Goal: Find specific page/section: Find specific page/section

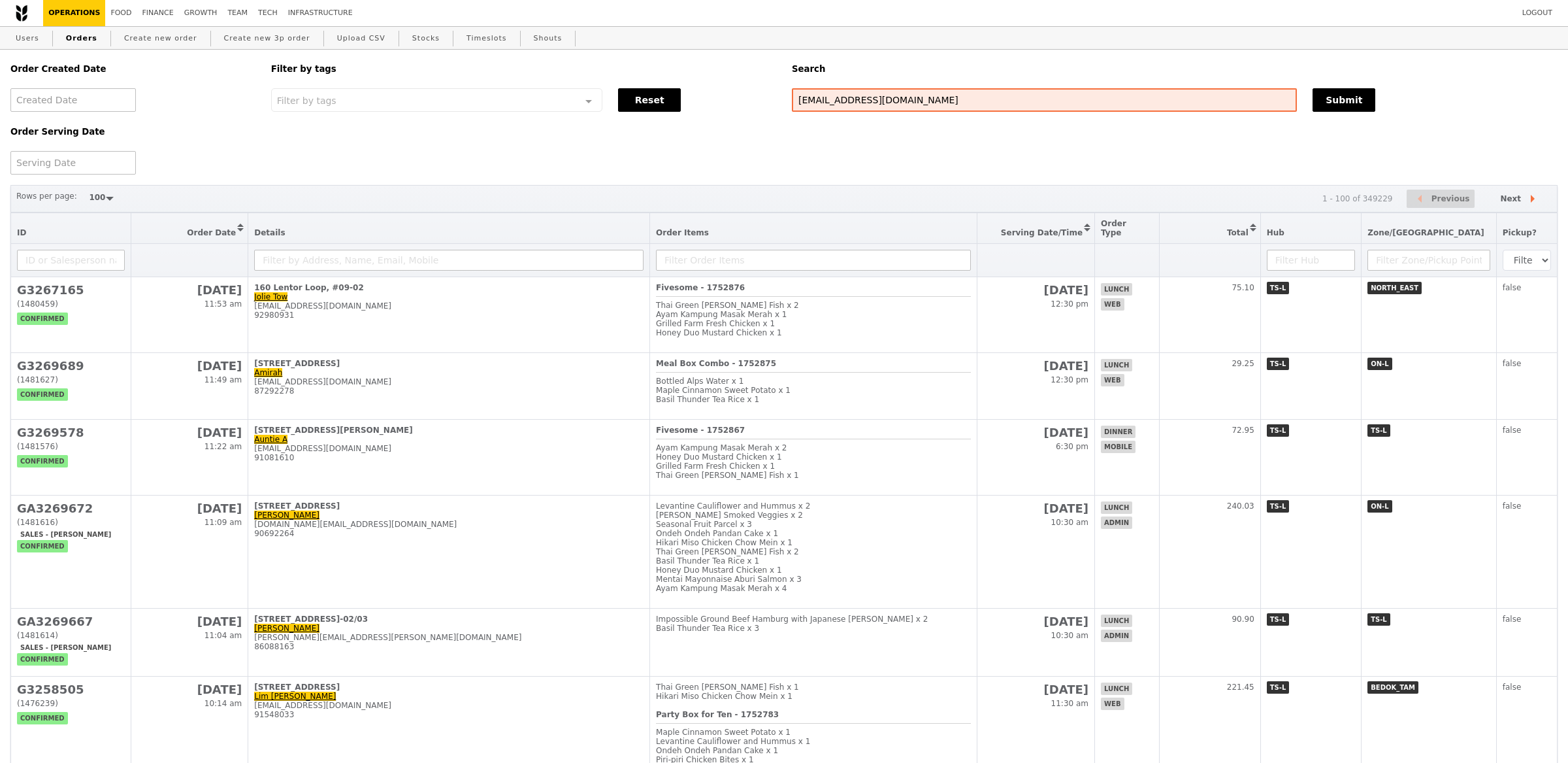
select select "100"
type input "[EMAIL_ADDRESS][DOMAIN_NAME]"
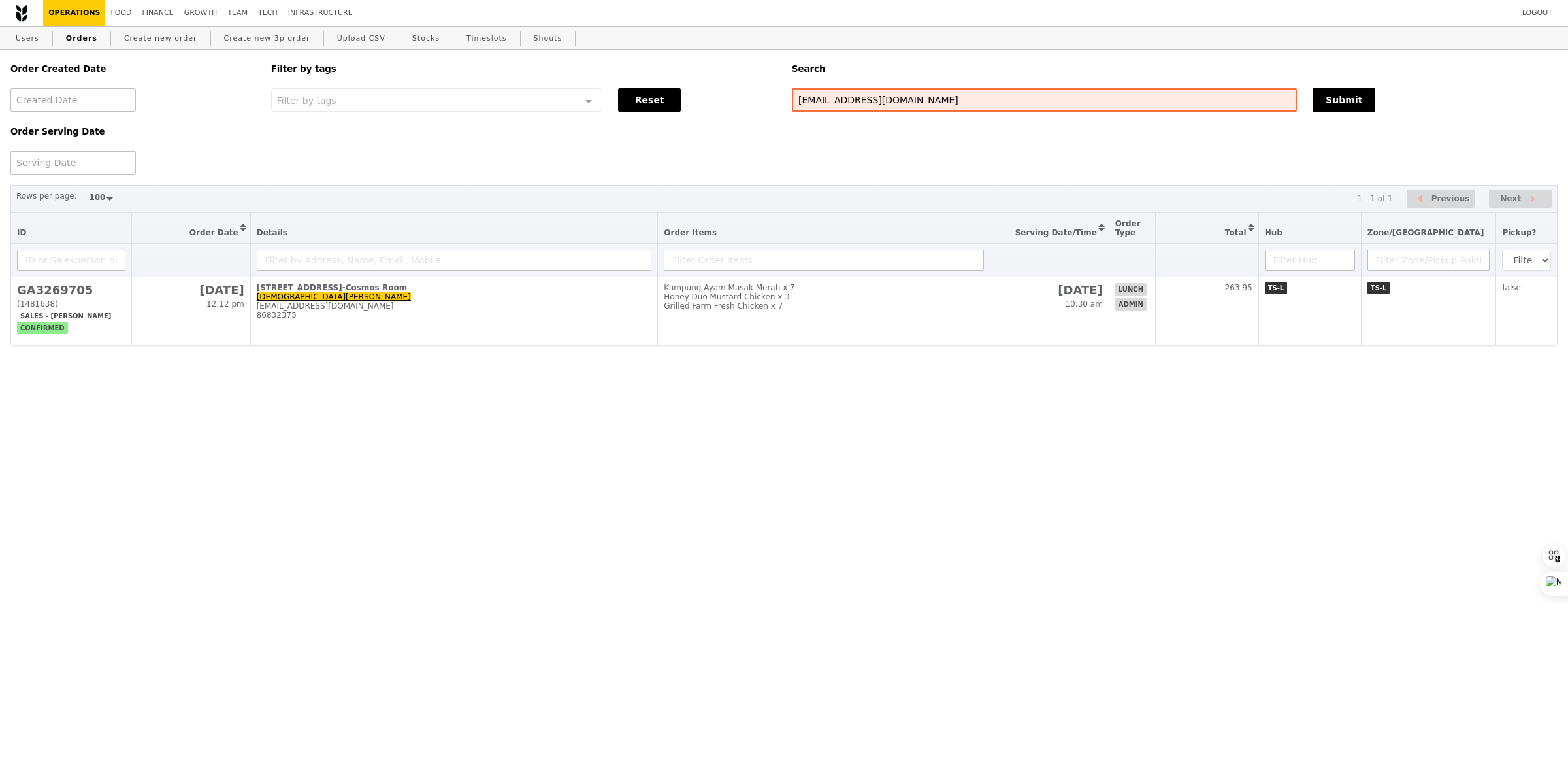
select select "100"
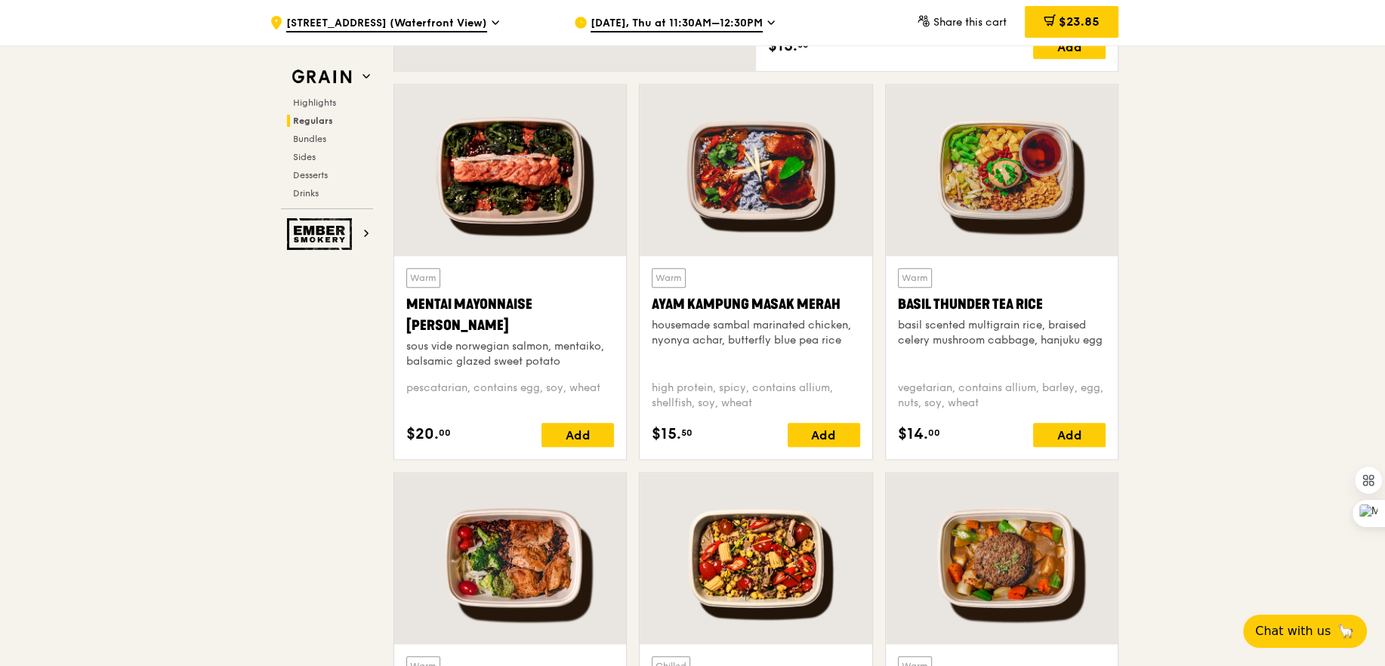
scroll to position [1284, 0]
